Goal: Task Accomplishment & Management: Complete application form

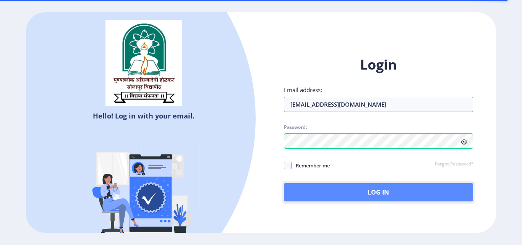
click at [322, 191] on button "Log In" at bounding box center [378, 192] width 189 height 18
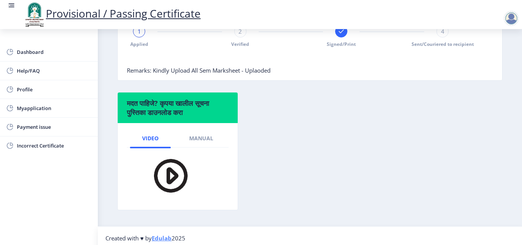
scroll to position [191, 0]
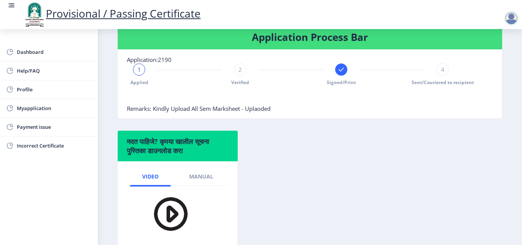
click at [239, 74] on div "2" at bounding box center [240, 69] width 12 height 12
click at [256, 104] on div at bounding box center [291, 96] width 328 height 15
click at [342, 72] on rect at bounding box center [341, 70] width 8 height 8
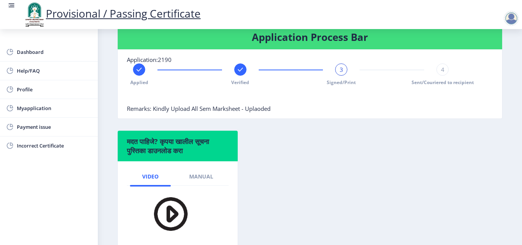
click at [340, 61] on nb-card-body "Application:2190 Applied Verified 3 Signed/Print 4 Sent/Couriered to recipient …" at bounding box center [310, 84] width 384 height 69
click at [39, 124] on span "Payment issue" at bounding box center [54, 126] width 75 height 9
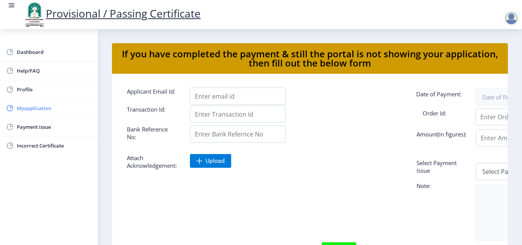
click at [37, 110] on span "Myapplication" at bounding box center [54, 108] width 75 height 9
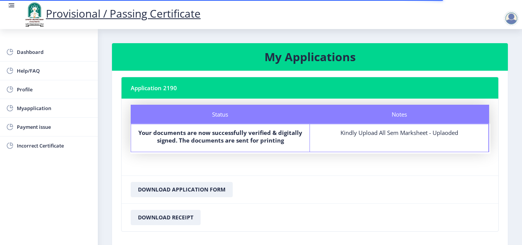
click at [361, 137] on div "Notes Kindly Upload All Sem Marksheet - Uplaoded" at bounding box center [399, 137] width 179 height 27
click at [231, 141] on b "Your documents are now successfully verified & digitally signed. The documents …" at bounding box center [220, 136] width 164 height 15
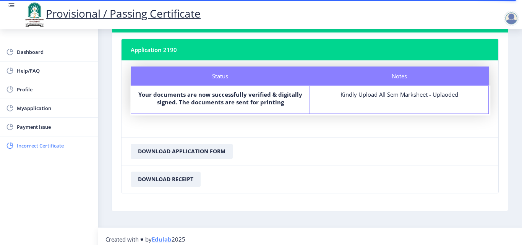
click at [24, 141] on span "Incorrect Certificate" at bounding box center [54, 145] width 75 height 9
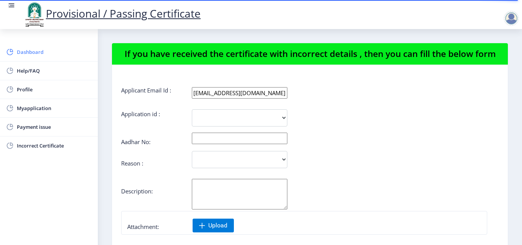
click at [24, 47] on link "Dashboard" at bounding box center [49, 52] width 98 height 18
